Goal: Transaction & Acquisition: Purchase product/service

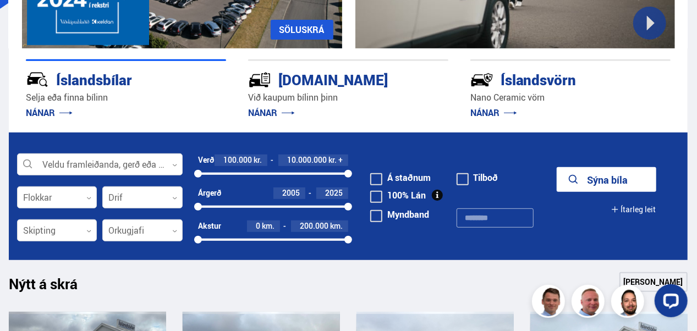
scroll to position [206, 0]
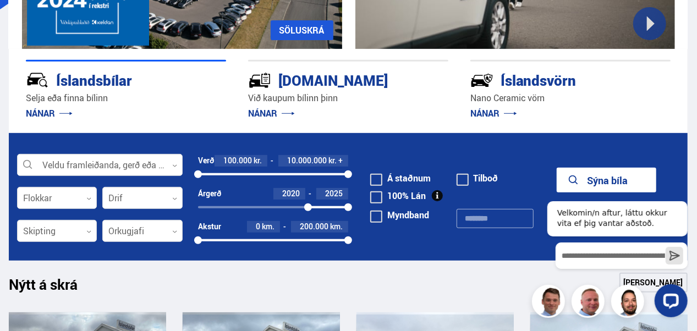
drag, startPoint x: 200, startPoint y: 209, endPoint x: 309, endPoint y: 207, distance: 109.5
click at [309, 207] on div at bounding box center [308, 208] width 8 height 8
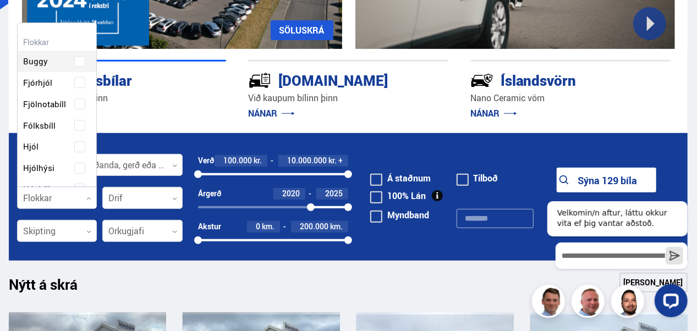
scroll to position [164, 77]
click at [77, 197] on div at bounding box center [57, 199] width 80 height 22
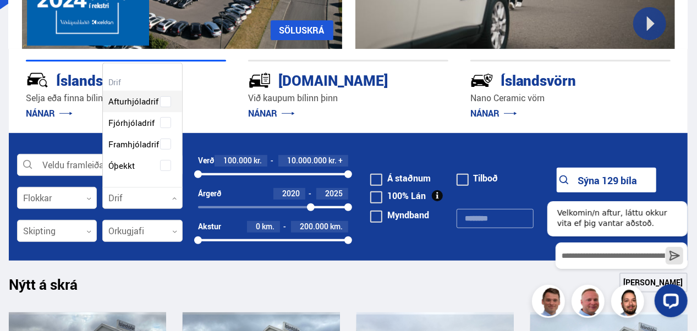
click at [123, 192] on div at bounding box center [142, 199] width 80 height 22
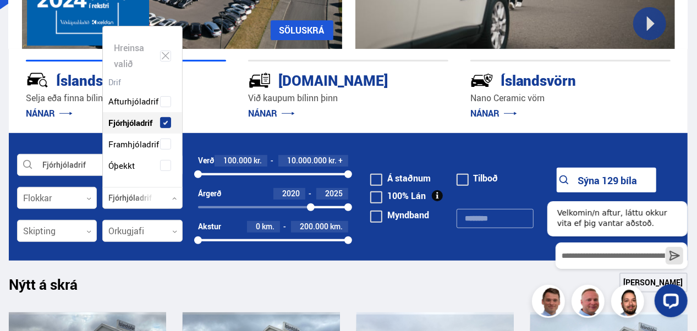
click at [167, 124] on span at bounding box center [165, 123] width 4 height 4
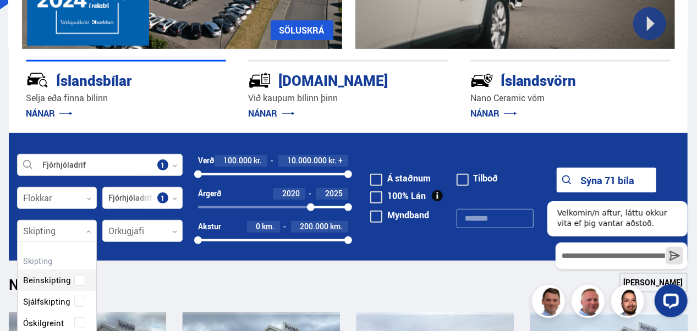
click at [89, 234] on div at bounding box center [57, 232] width 80 height 22
click at [77, 300] on div "Beinskipting Sjálfskipting Óskilgreint" at bounding box center [57, 293] width 79 height 80
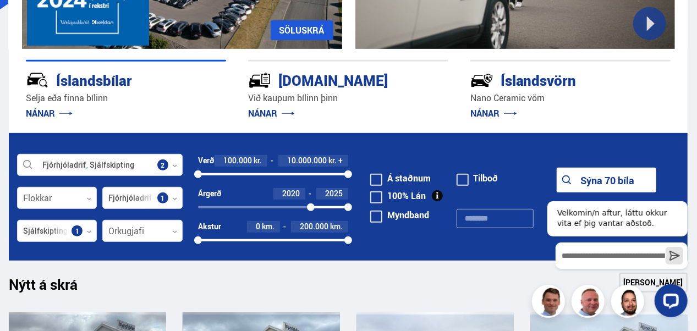
click at [251, 280] on div "Nýtt á skrá Sjá meira" at bounding box center [348, 286] width 679 height 26
drag, startPoint x: 348, startPoint y: 172, endPoint x: 272, endPoint y: 179, distance: 76.3
click at [272, 179] on div "Verð 100.000 kr. 5.000.000 kr. + 100000 4953296" at bounding box center [273, 171] width 150 height 33
drag, startPoint x: 197, startPoint y: 172, endPoint x: 239, endPoint y: 174, distance: 41.9
click at [239, 174] on div at bounding box center [239, 175] width 8 height 8
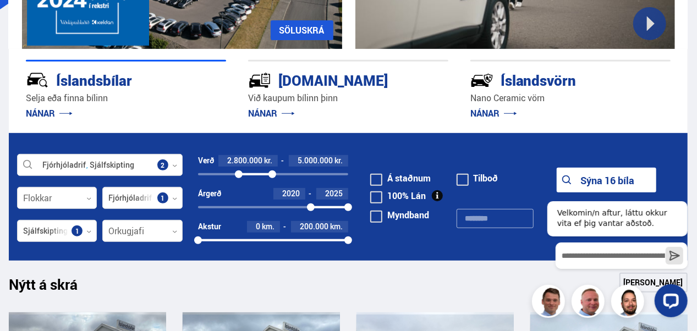
click at [420, 289] on div "Nýtt á skrá Sjá meira" at bounding box center [348, 286] width 679 height 26
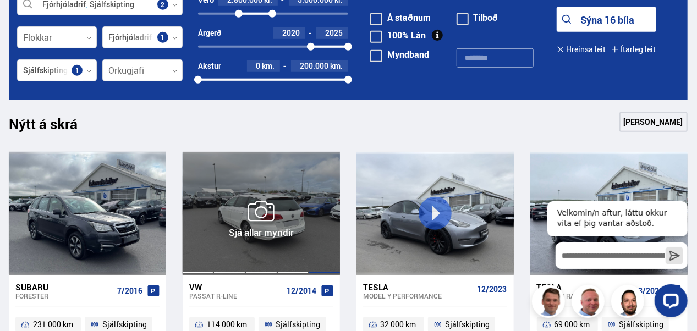
scroll to position [354, 0]
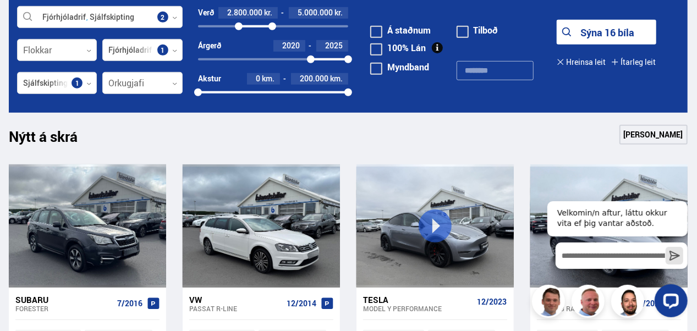
drag, startPoint x: 349, startPoint y: 92, endPoint x: 302, endPoint y: 105, distance: 49.0
click at [302, 105] on form "Fjórhjóladrif Sjálfskipting Veldu framleiðanda, gerð eða eiginleika 2 Flokkar 0…" at bounding box center [348, 48] width 679 height 127
click at [331, 125] on div "Nýtt á skrá Sjá meira" at bounding box center [348, 138] width 679 height 26
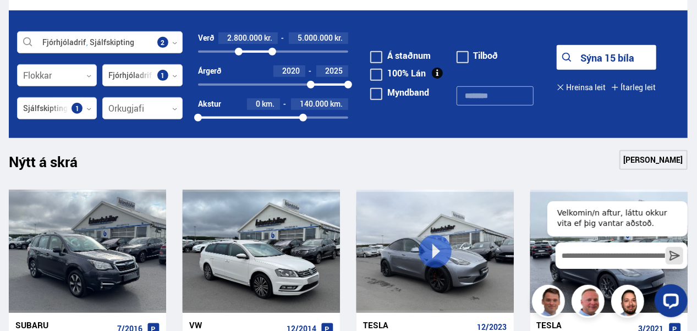
scroll to position [329, 0]
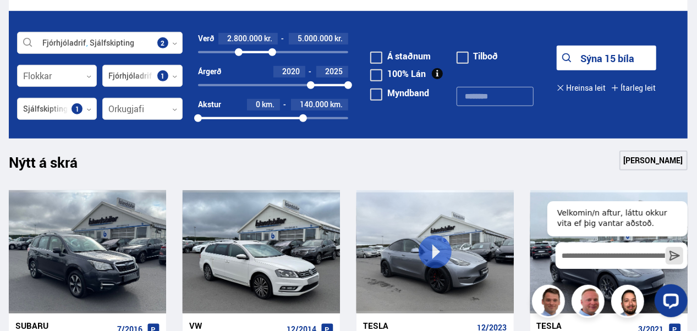
click at [638, 157] on link "[PERSON_NAME]" at bounding box center [654, 161] width 68 height 20
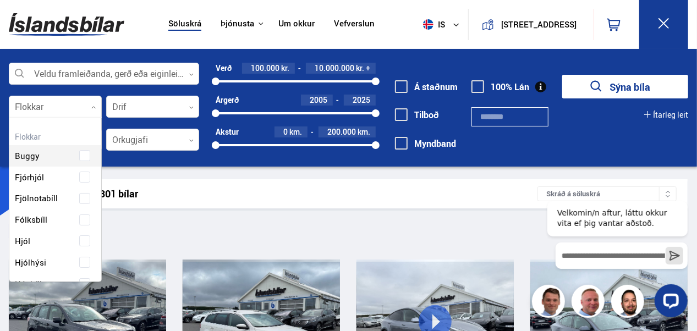
scroll to position [164, 90]
click at [68, 112] on div at bounding box center [55, 107] width 93 height 22
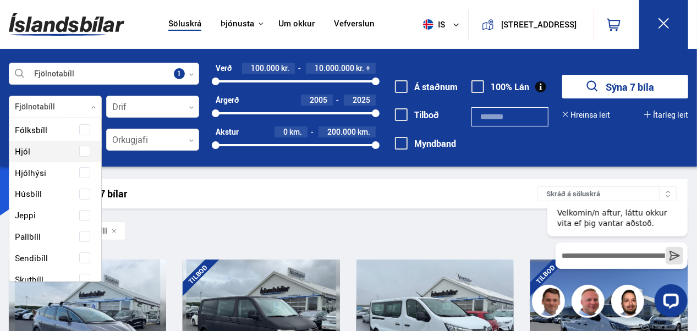
scroll to position [121, 0]
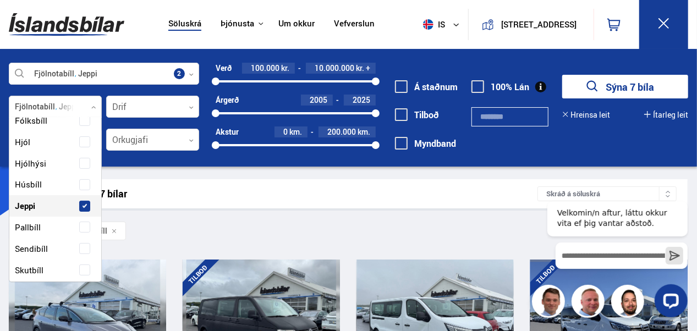
click at [84, 204] on span at bounding box center [85, 206] width 4 height 4
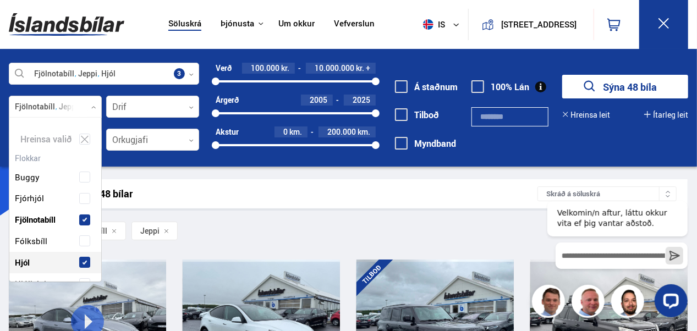
click at [85, 265] on span at bounding box center [84, 262] width 11 height 11
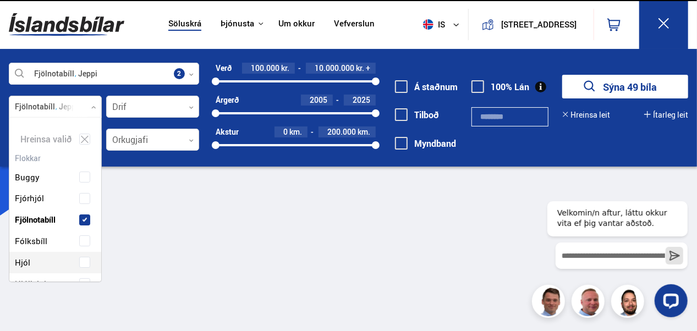
click at [85, 265] on span at bounding box center [84, 262] width 11 height 11
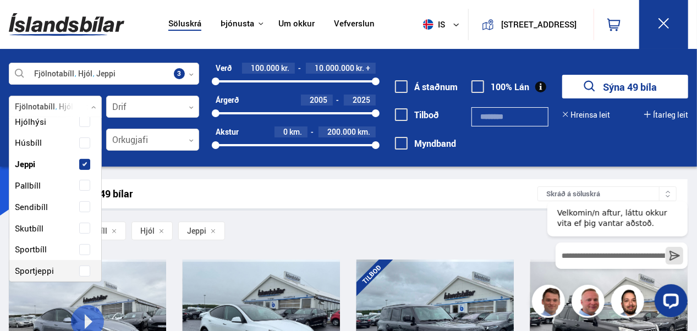
scroll to position [163, 0]
click at [83, 270] on span at bounding box center [85, 271] width 4 height 4
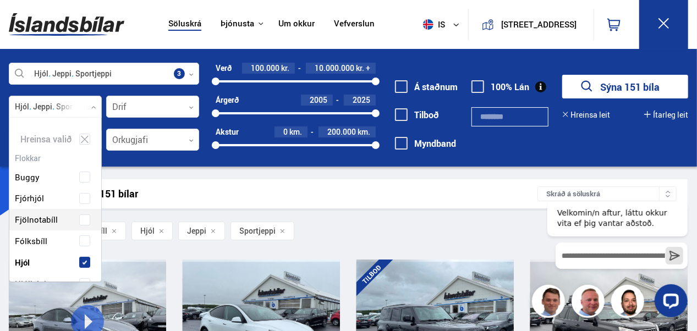
click at [84, 222] on span at bounding box center [84, 220] width 11 height 11
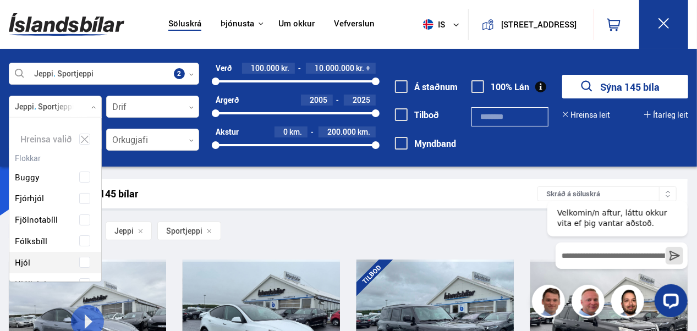
click at [83, 264] on span at bounding box center [85, 262] width 4 height 4
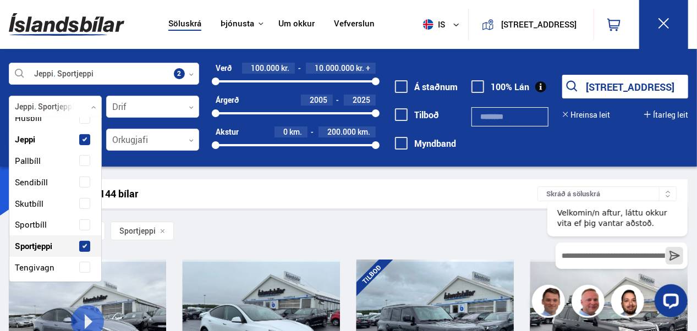
scroll to position [188, 0]
click at [84, 203] on span at bounding box center [85, 203] width 4 height 4
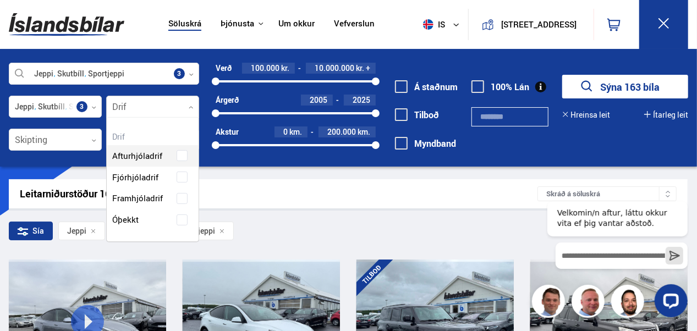
scroll to position [123, 92]
click at [188, 111] on div at bounding box center [152, 107] width 93 height 22
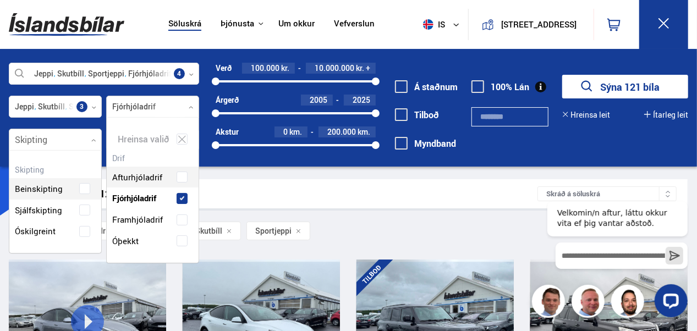
click at [91, 141] on icon at bounding box center [93, 140] width 5 height 5
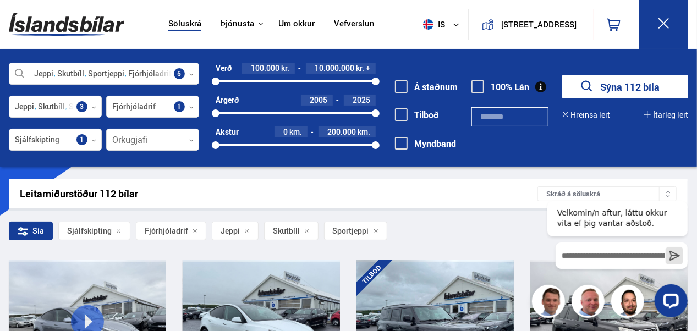
drag, startPoint x: 216, startPoint y: 113, endPoint x: 332, endPoint y: 117, distance: 116.7
click at [332, 117] on div at bounding box center [333, 114] width 8 height 8
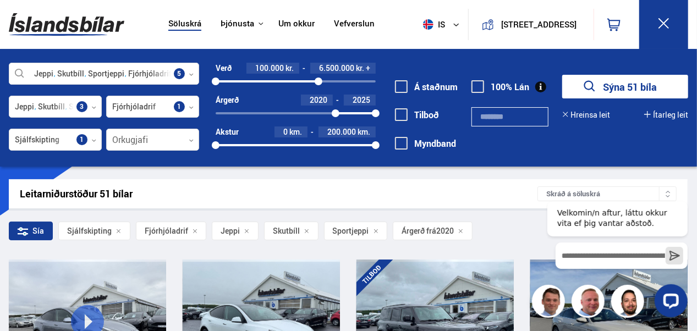
drag, startPoint x: 378, startPoint y: 81, endPoint x: 319, endPoint y: 94, distance: 60.1
click at [319, 94] on div "Verð 100.000 kr. 6.500.000 kr. + 100000 6465753 Árgerð 2020 2025 2020 2025 Akst…" at bounding box center [287, 111] width 177 height 96
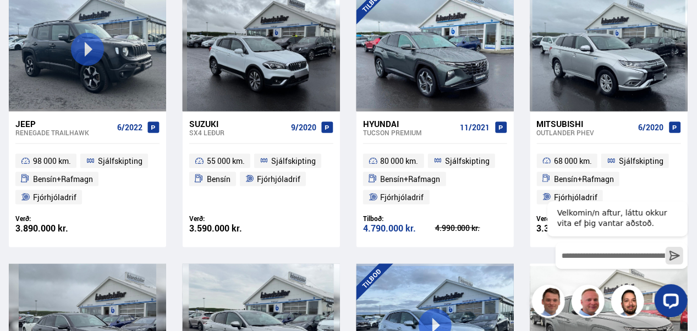
scroll to position [805, 0]
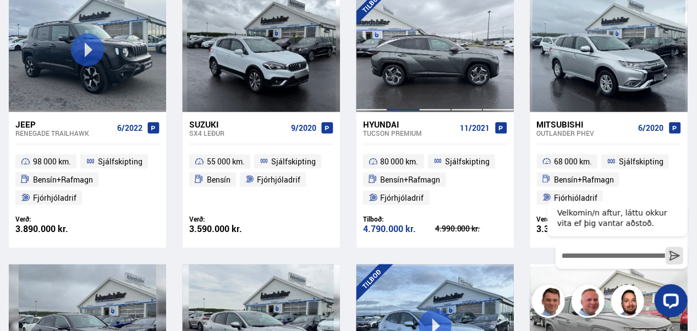
click at [418, 64] on div at bounding box center [403, 49] width 32 height 123
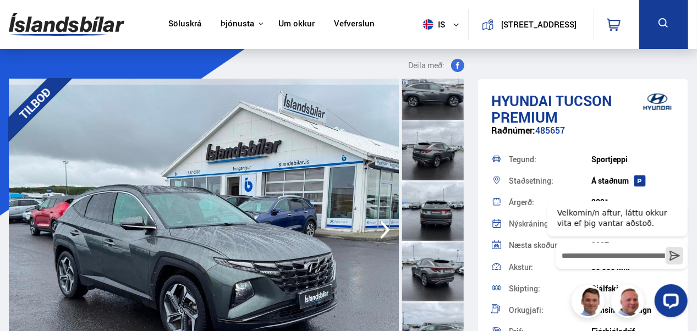
scroll to position [80, 0]
click at [681, 190] on icon "Hide greeting" at bounding box center [680, 191] width 13 height 13
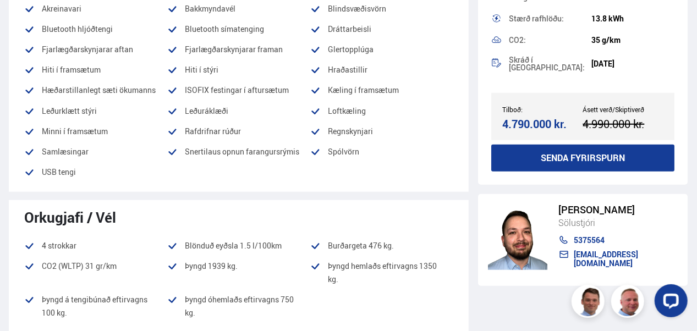
scroll to position [0, 0]
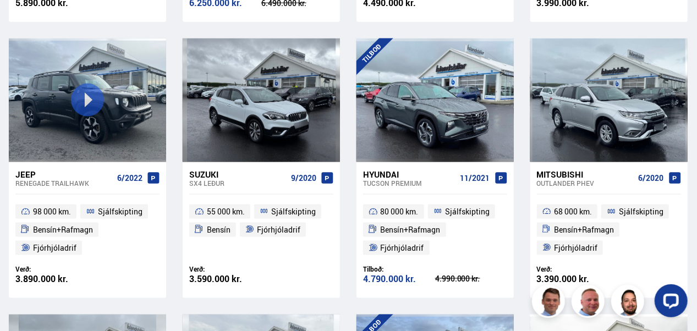
scroll to position [754, 0]
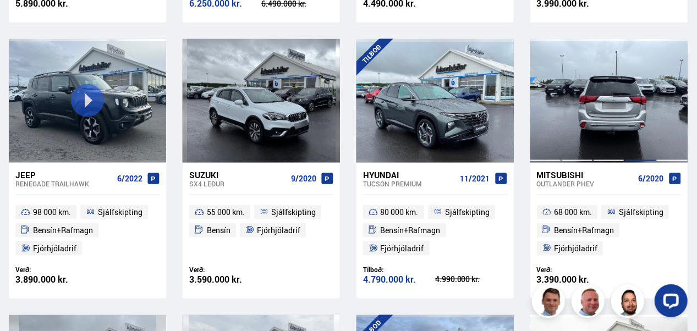
click at [631, 95] on div at bounding box center [641, 100] width 32 height 123
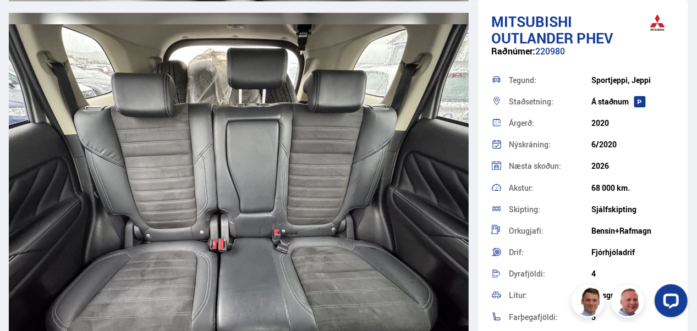
scroll to position [7699, 0]
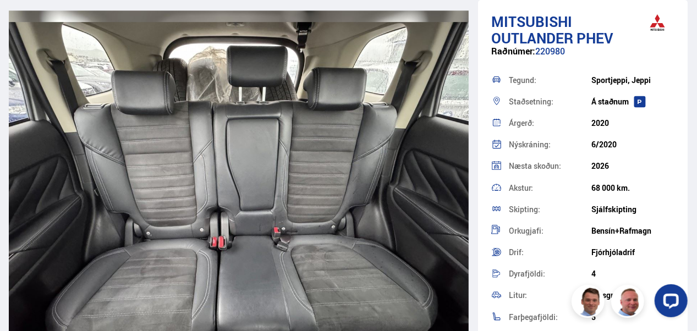
click at [311, 74] on img at bounding box center [239, 194] width 460 height 368
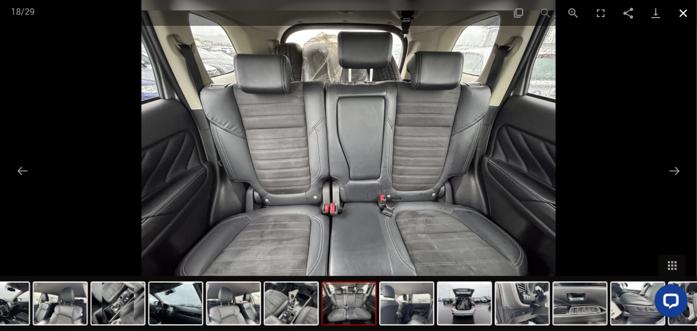
click at [679, 9] on button "Close gallery" at bounding box center [684, 13] width 28 height 26
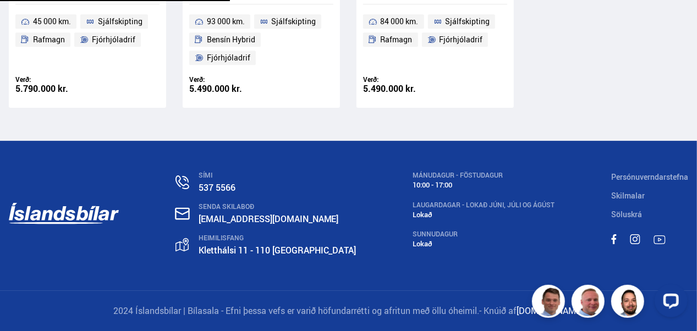
scroll to position [873, 0]
